Goal: Task Accomplishment & Management: Complete application form

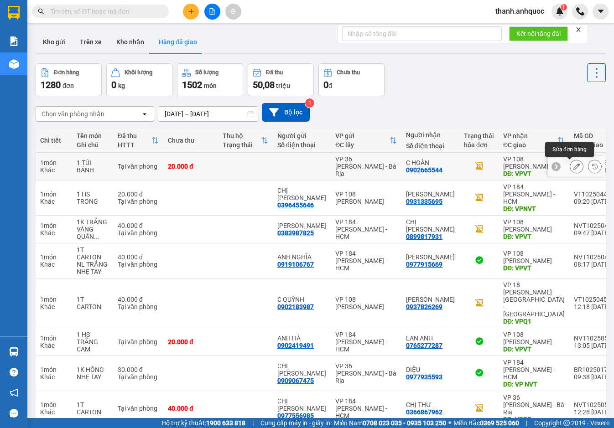
click at [573, 168] on icon at bounding box center [576, 166] width 6 height 6
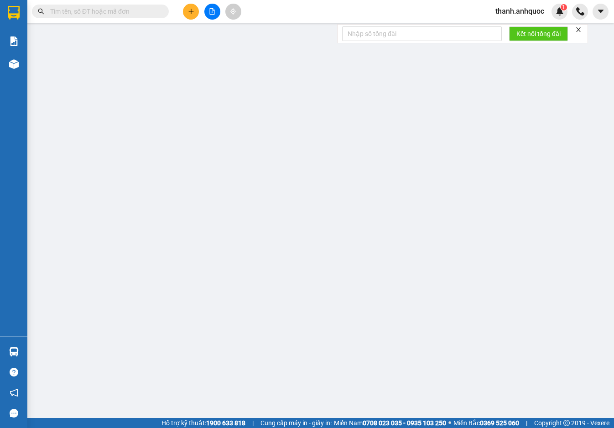
type input "0902665544"
type input "C HOÀN"
type input "VPVT"
type input "20.000"
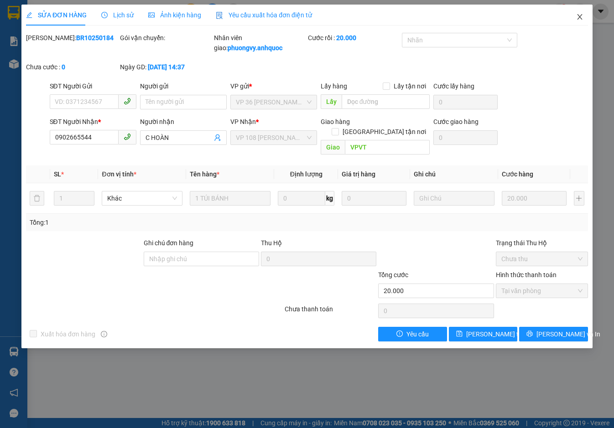
click at [577, 17] on icon "close" at bounding box center [579, 16] width 7 height 7
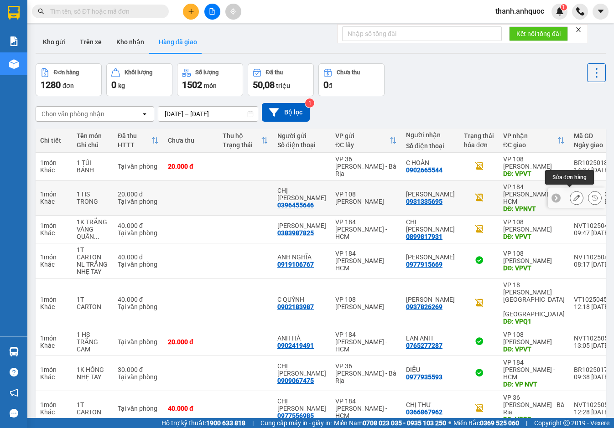
click at [573, 195] on icon at bounding box center [576, 198] width 6 height 6
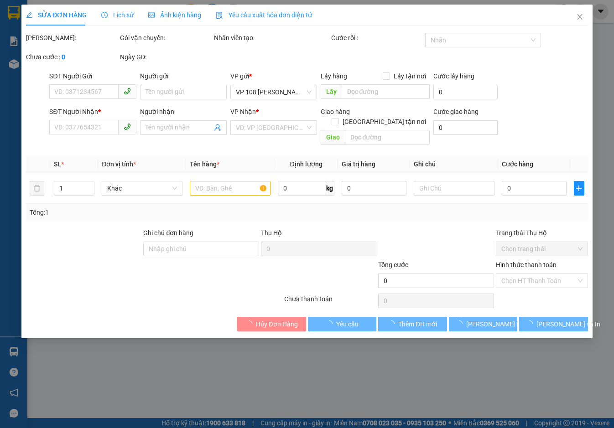
type input "0396455646"
type input "CHỊ DUNG"
type input "0931335695"
type input "HUỲNH ANH"
type input "VPNVT"
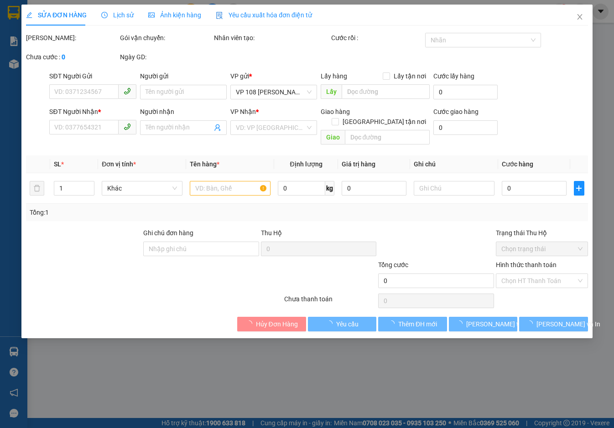
type input "20.000"
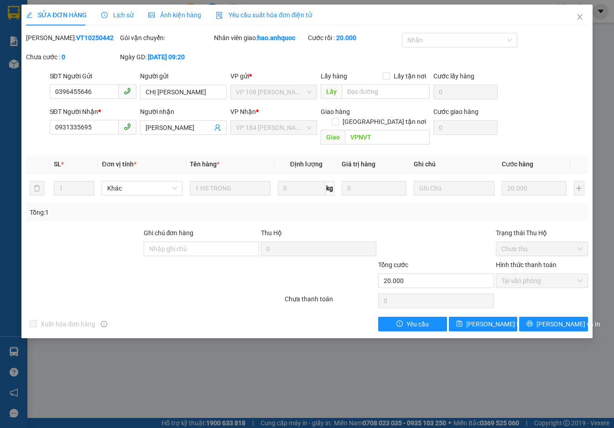
click at [265, 11] on span "Yêu cầu xuất hóa đơn điện tử" at bounding box center [264, 14] width 96 height 7
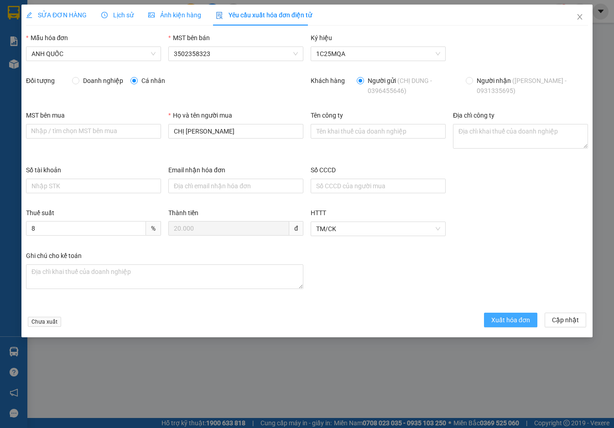
click at [507, 319] on span "Xuất hóa đơn" at bounding box center [510, 320] width 39 height 10
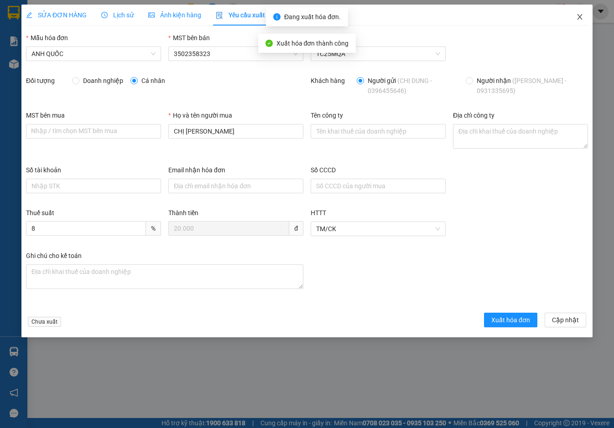
click at [579, 16] on icon "close" at bounding box center [579, 16] width 5 height 5
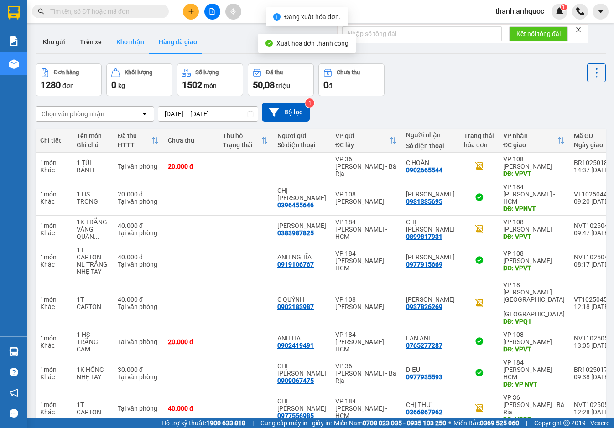
click at [140, 39] on button "Kho nhận" at bounding box center [130, 42] width 42 height 22
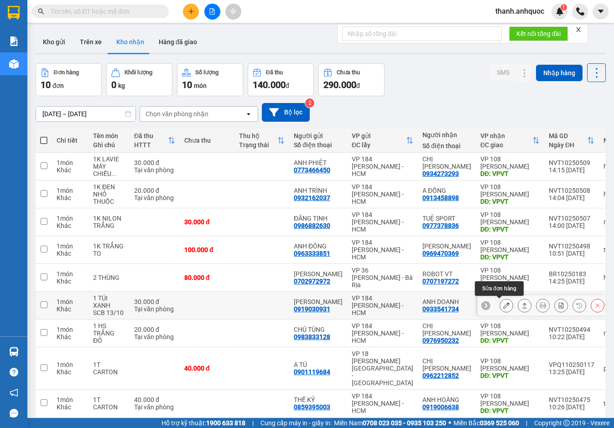
click at [503, 304] on icon at bounding box center [506, 305] width 6 height 6
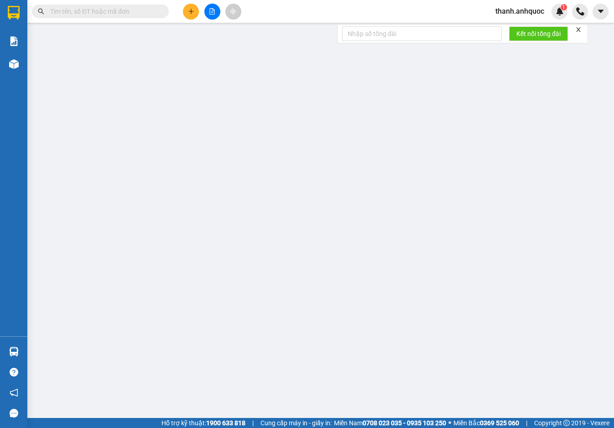
type input "0919030931"
type input "ANH SƠN"
type input "0933541734"
type input "ANH DOANH"
type input "VPVT"
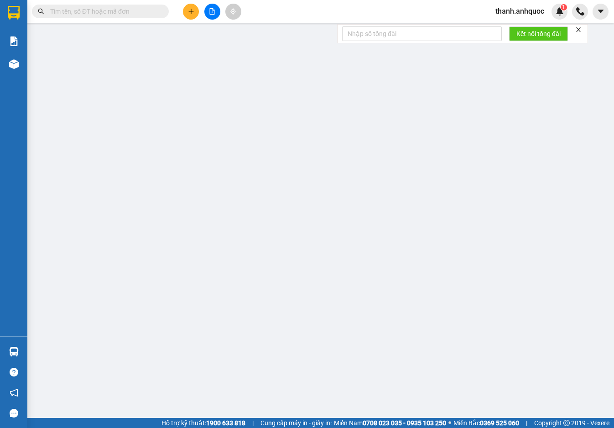
type input "30.000"
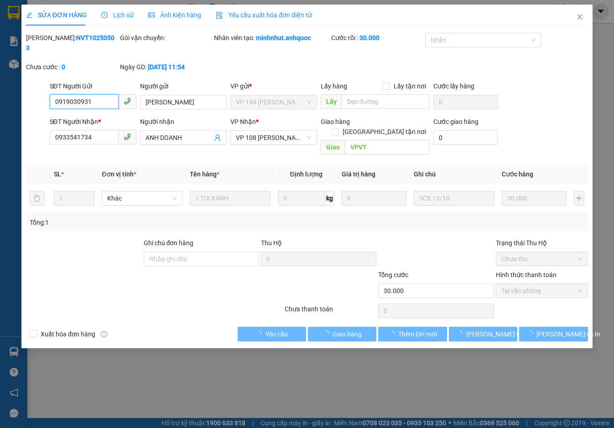
checkbox input "true"
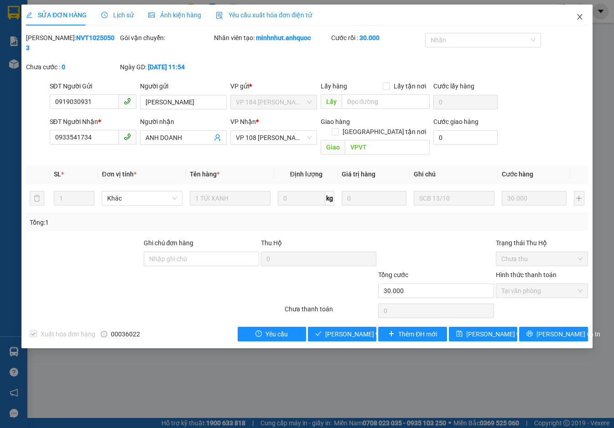
click at [583, 13] on span "Close" at bounding box center [580, 18] width 26 height 26
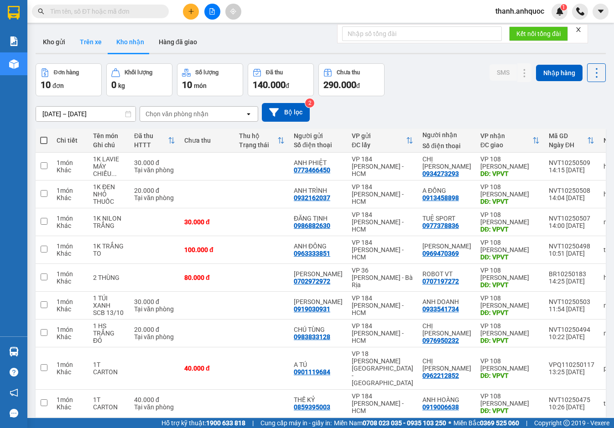
click at [91, 40] on button "Trên xe" at bounding box center [91, 42] width 36 height 22
type input "11/10/2025 – 13/10/2025"
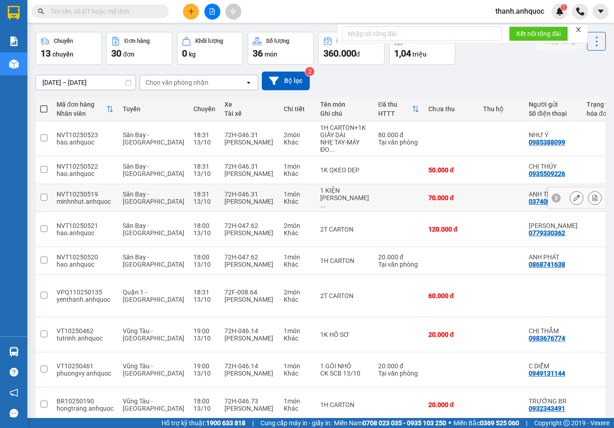
scroll to position [46, 0]
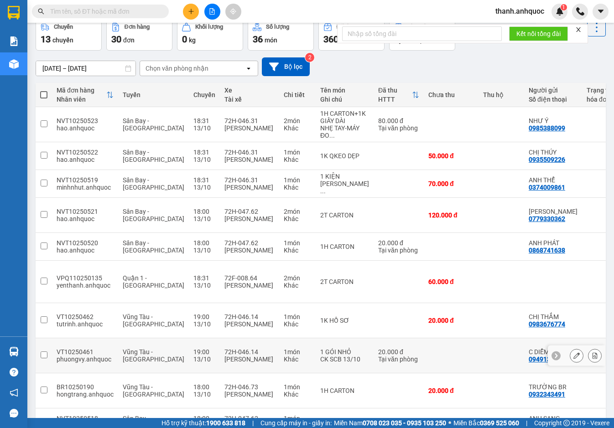
click at [573, 353] on icon at bounding box center [576, 356] width 6 height 6
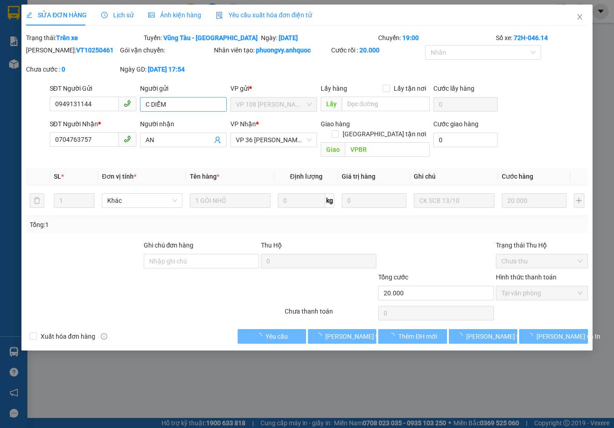
type input "0949131144"
type input "C DIỄM"
type input "0704763757"
type input "AN"
type input "VPBR"
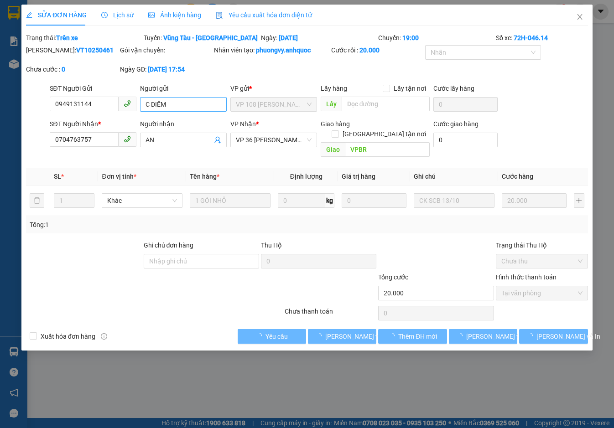
type input "20.000"
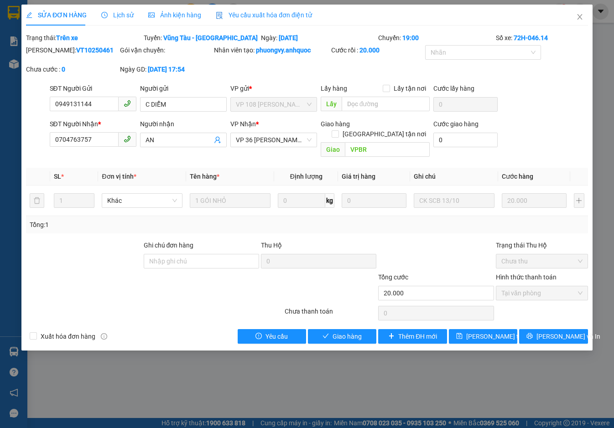
click at [253, 14] on span "Yêu cầu xuất hóa đơn điện tử" at bounding box center [264, 14] width 96 height 7
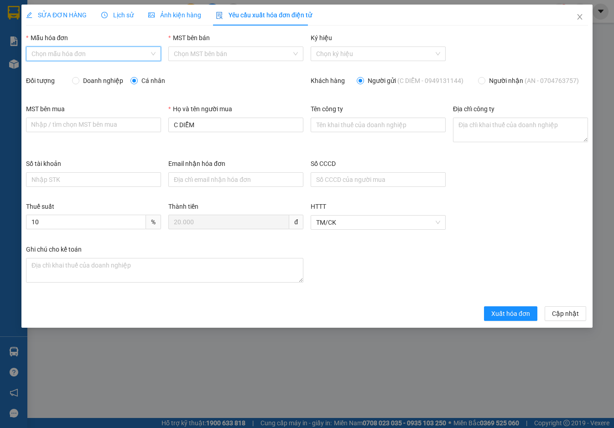
click at [71, 51] on input "Mẫu hóa đơn" at bounding box center [90, 54] width 118 height 14
click at [71, 71] on div "ANH QUỐC" at bounding box center [93, 72] width 124 height 10
type input "8"
click at [511, 318] on span "Xuất hóa đơn" at bounding box center [510, 314] width 39 height 10
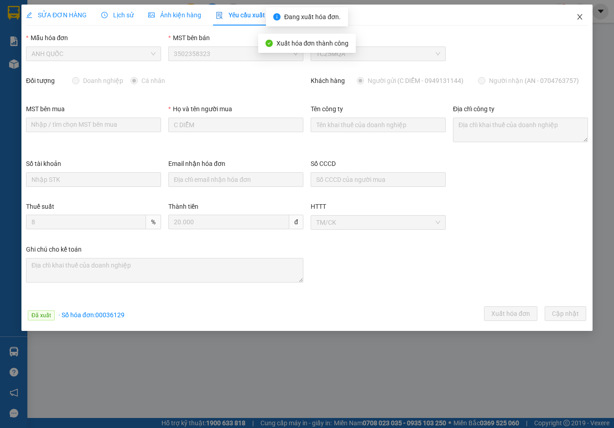
click at [580, 13] on span "Close" at bounding box center [580, 18] width 26 height 26
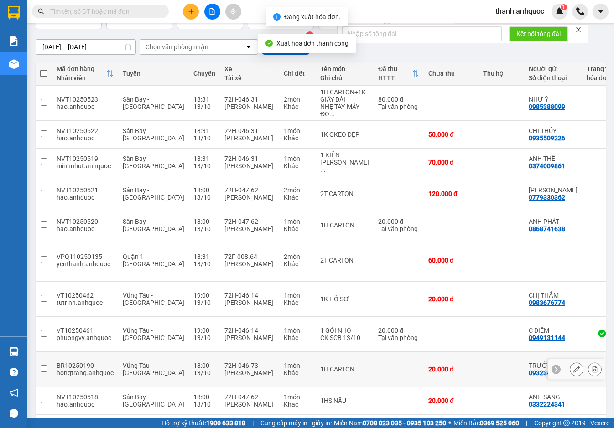
scroll to position [68, 0]
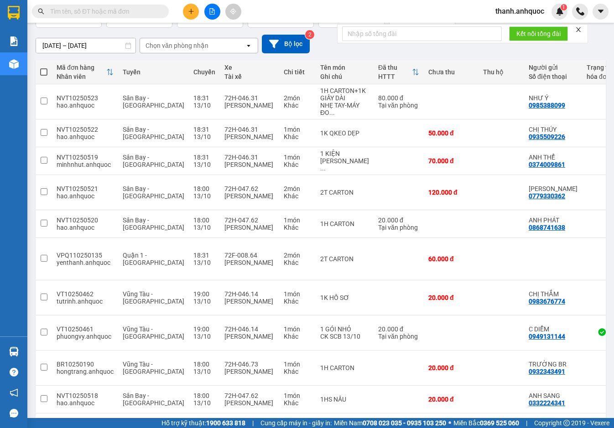
click at [485, 421] on button "2" at bounding box center [491, 428] width 14 height 14
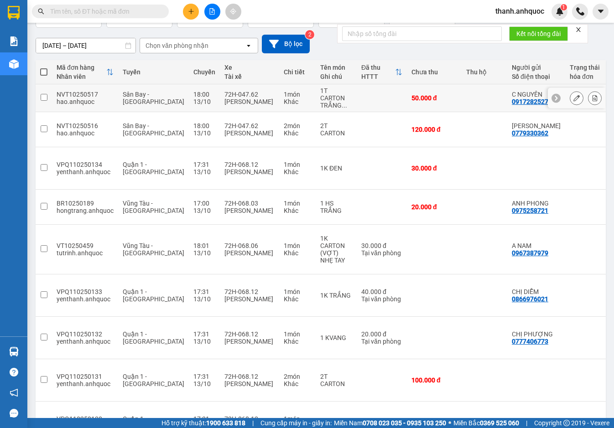
click at [573, 99] on button at bounding box center [576, 98] width 13 height 16
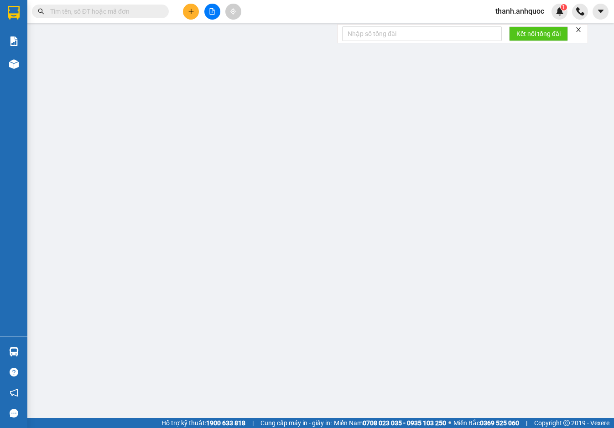
type input "0917282527"
type input "C NGUYÊN"
type input "0961988279"
type input "CHÚ GIÁO"
type input "VPVT"
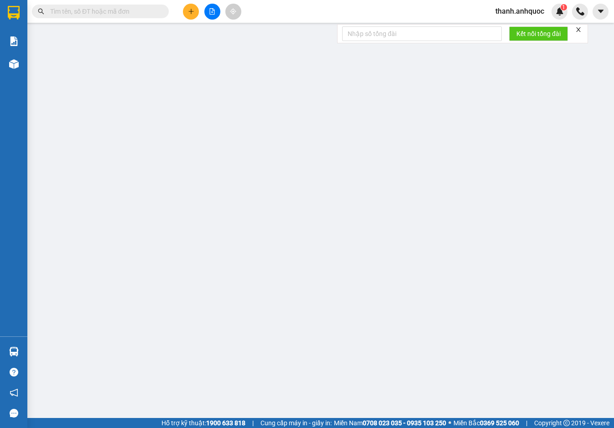
type input "50.000"
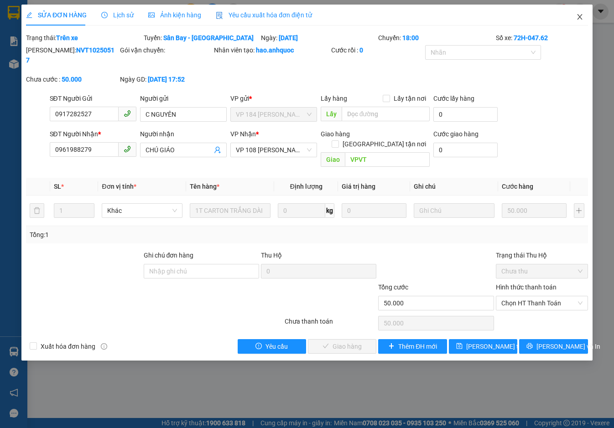
click at [582, 15] on icon "close" at bounding box center [579, 16] width 7 height 7
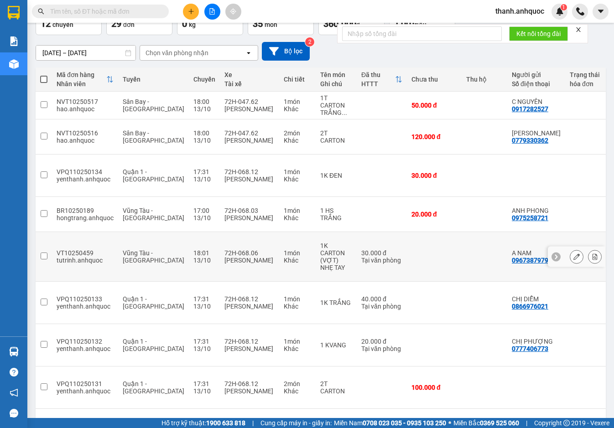
scroll to position [68, 0]
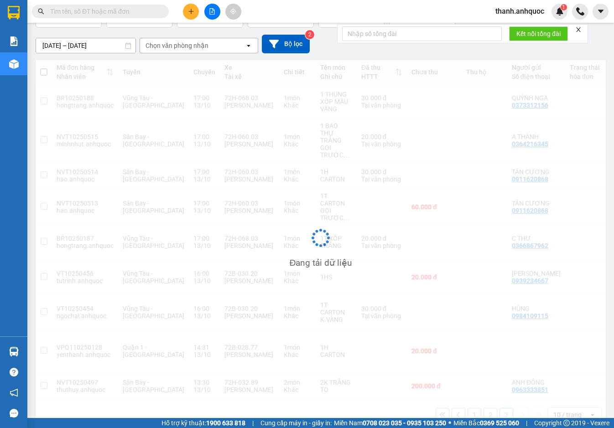
scroll to position [42, 0]
